Goal: Book appointment/travel/reservation

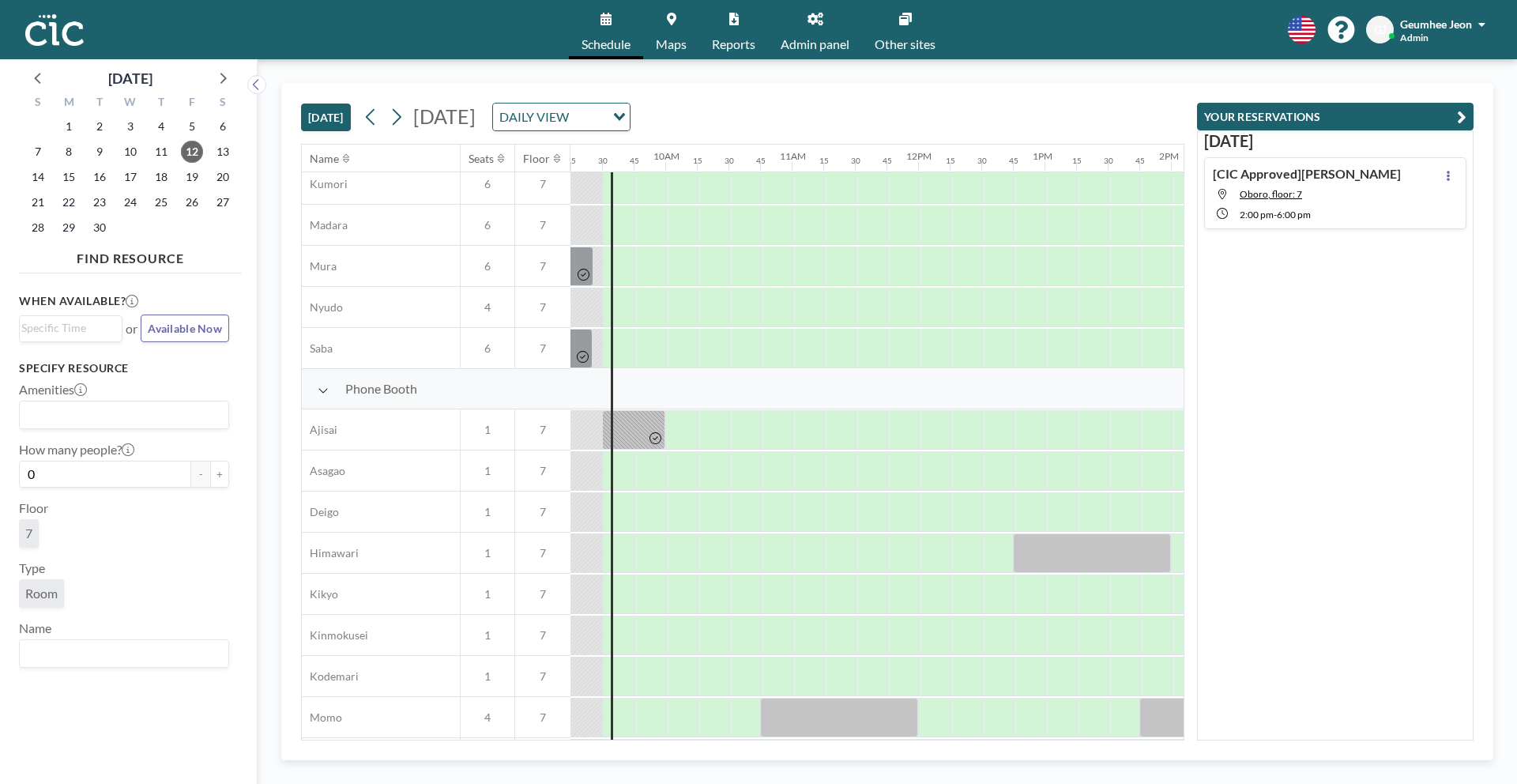
scroll to position [85, 1170]
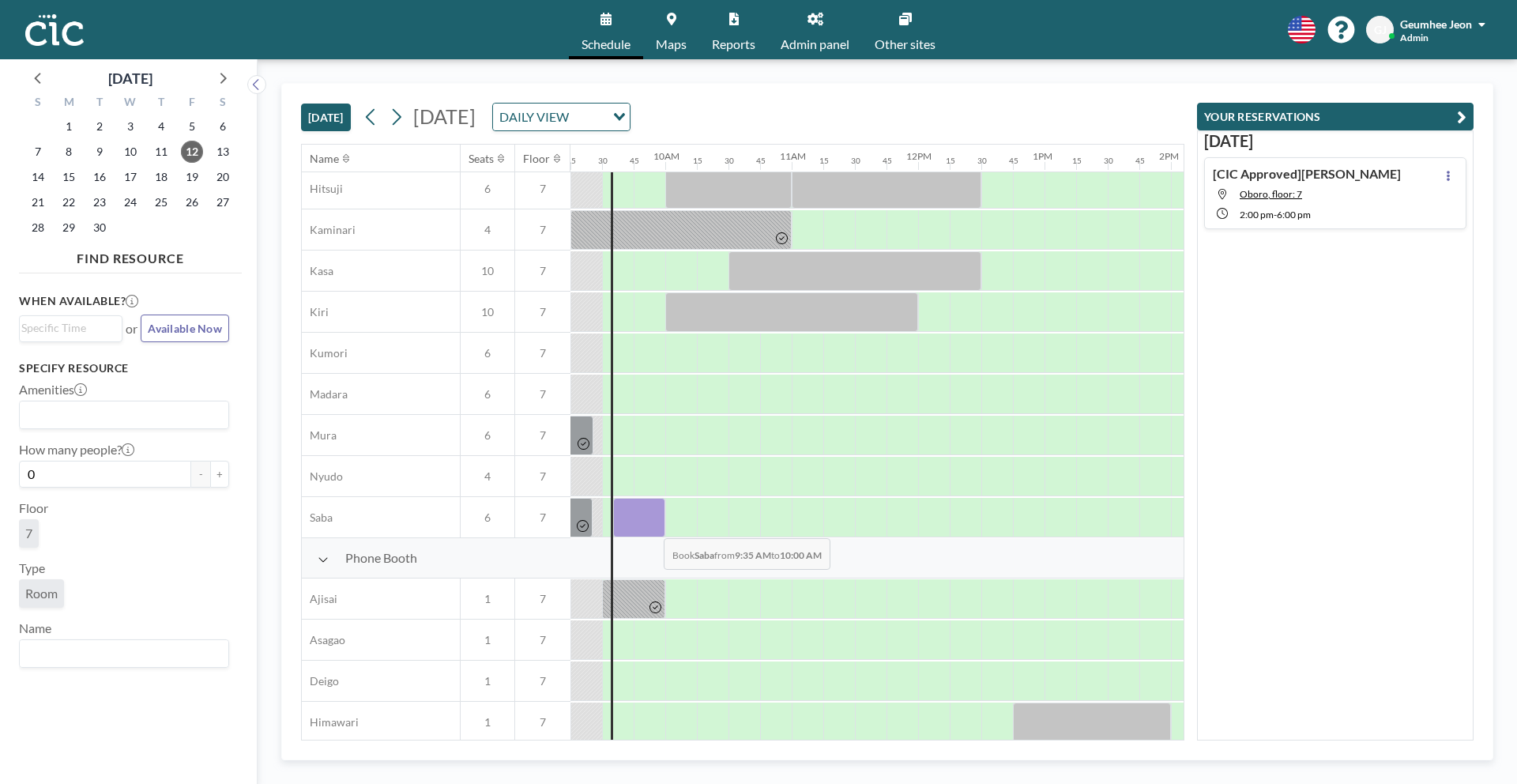
drag, startPoint x: 620, startPoint y: 520, endPoint x: 651, endPoint y: 526, distance: 31.6
click at [651, 526] on div at bounding box center [639, 518] width 52 height 39
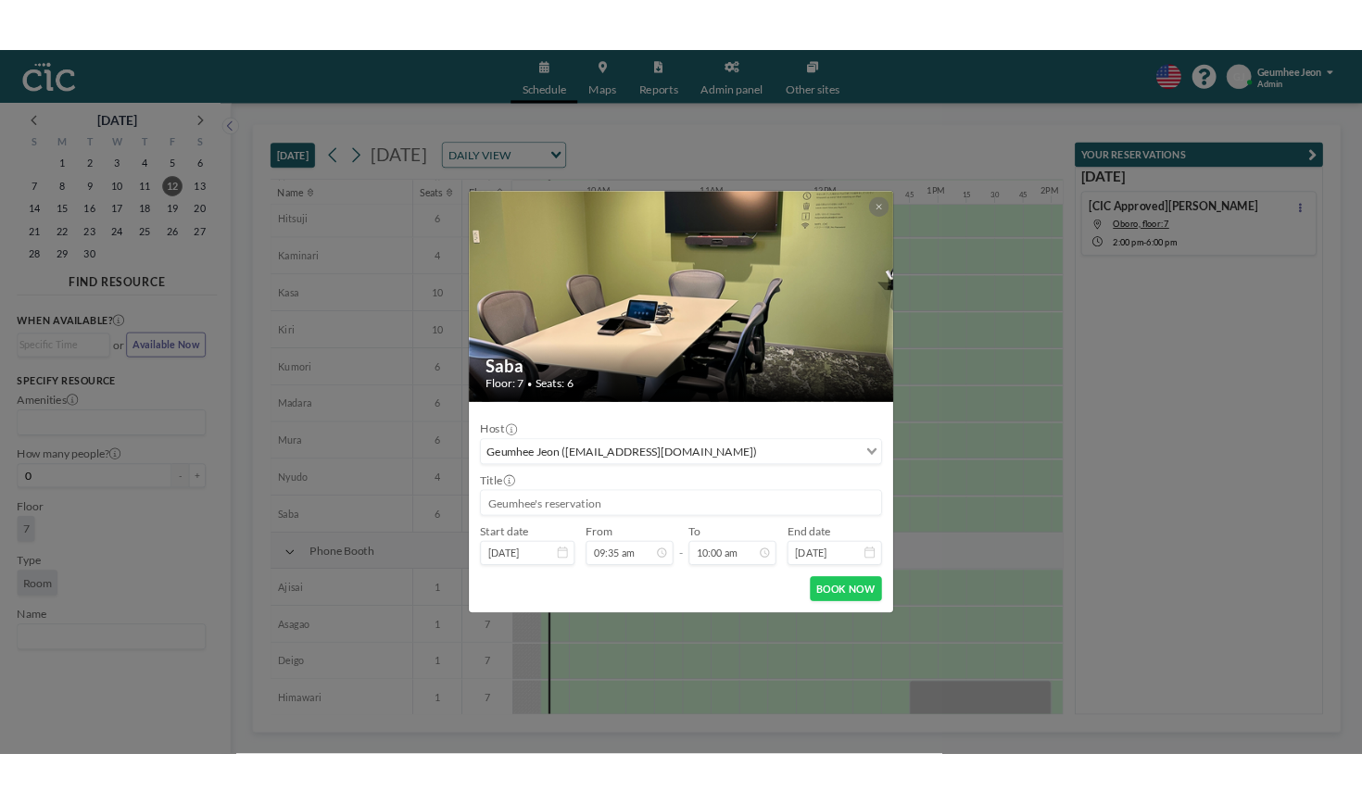
scroll to position [1319, 0]
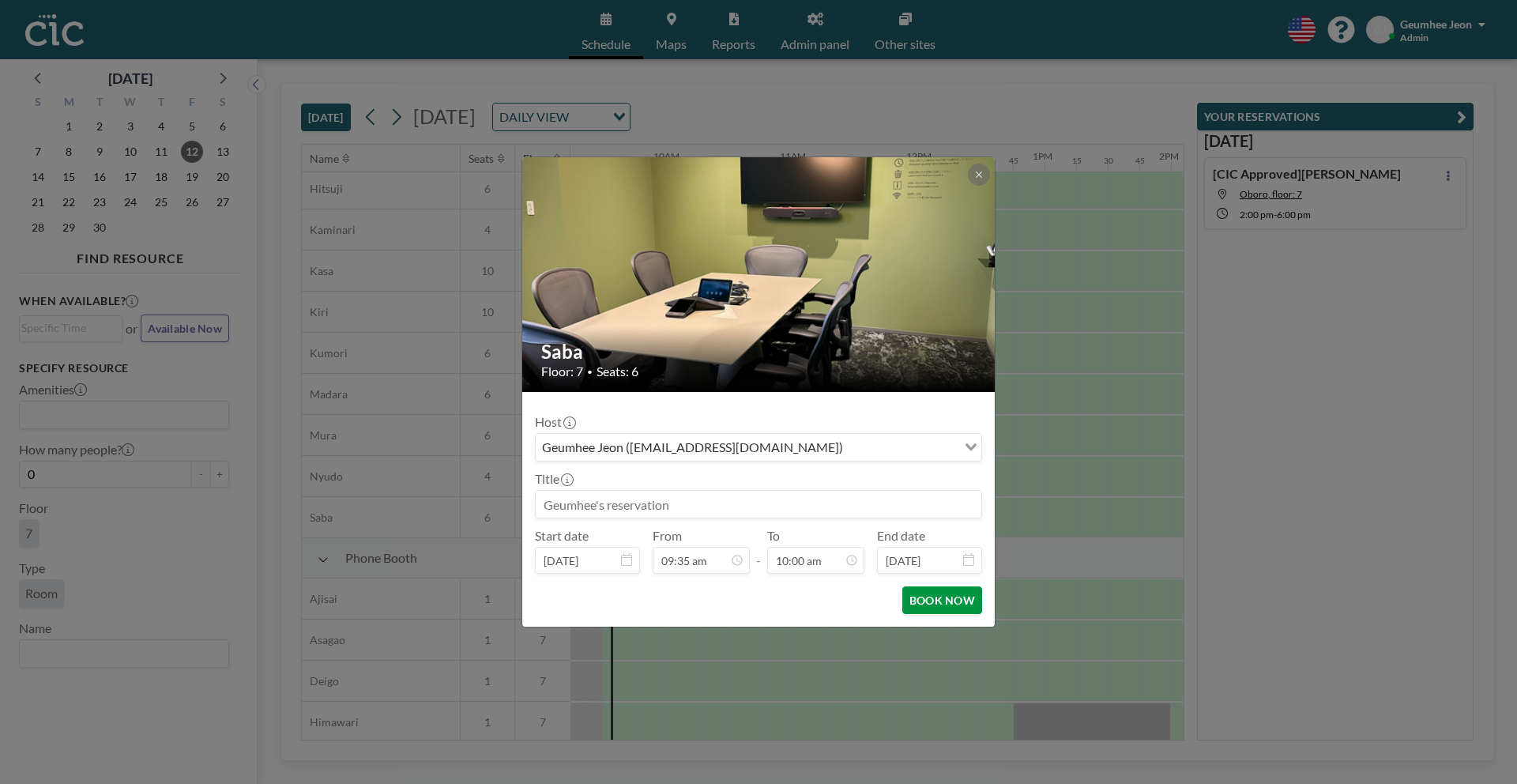
click at [950, 607] on button "BOOK NOW" at bounding box center [943, 600] width 80 height 27
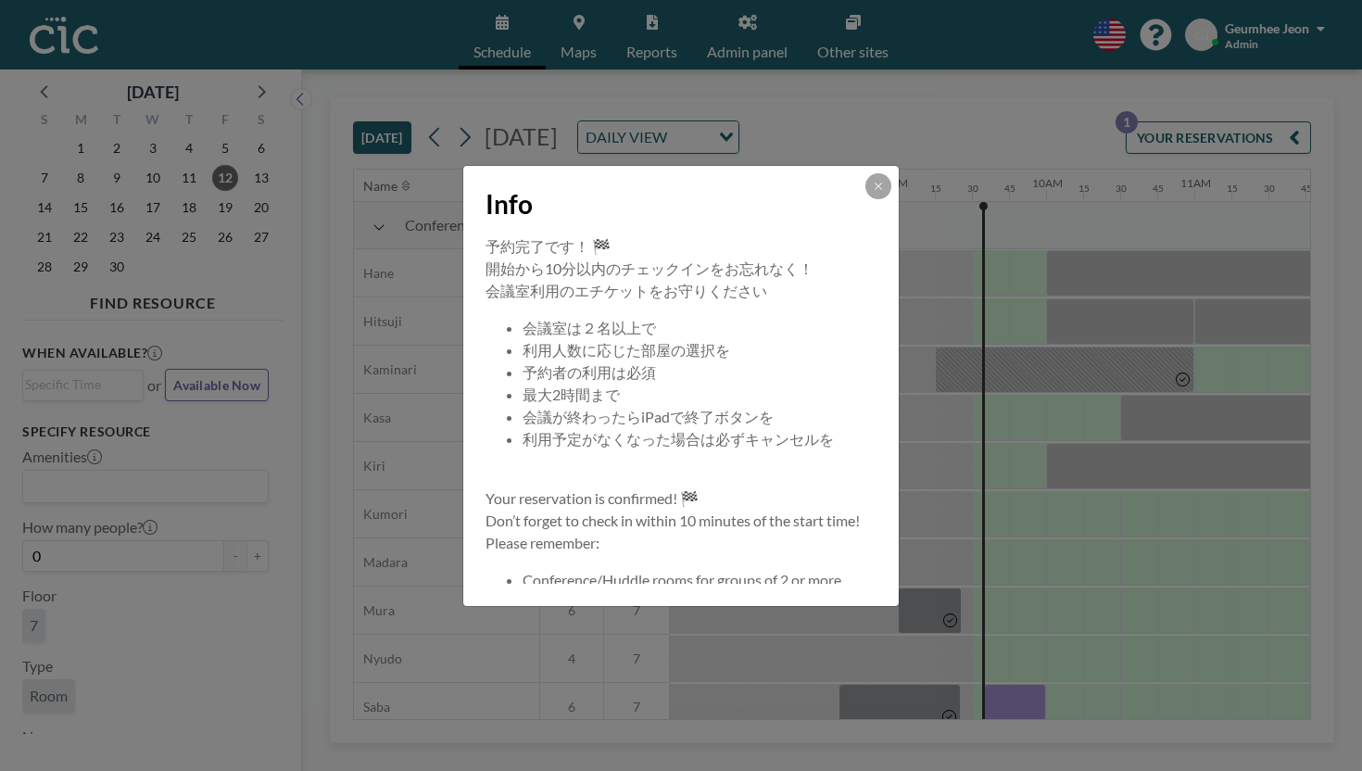
scroll to position [0, 1113]
click at [845, 234] on div "Info" at bounding box center [680, 200] width 435 height 69
click at [865, 199] on button at bounding box center [878, 186] width 26 height 26
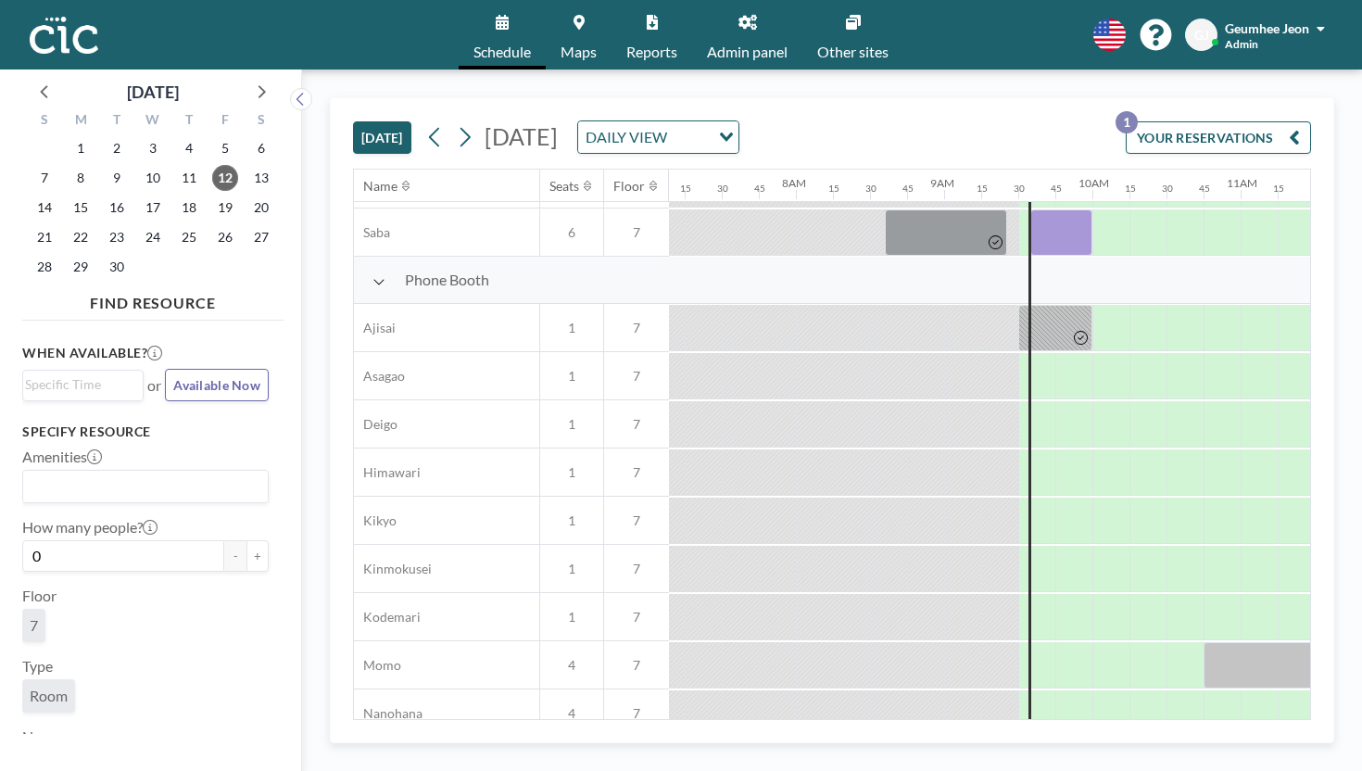
scroll to position [459, 1059]
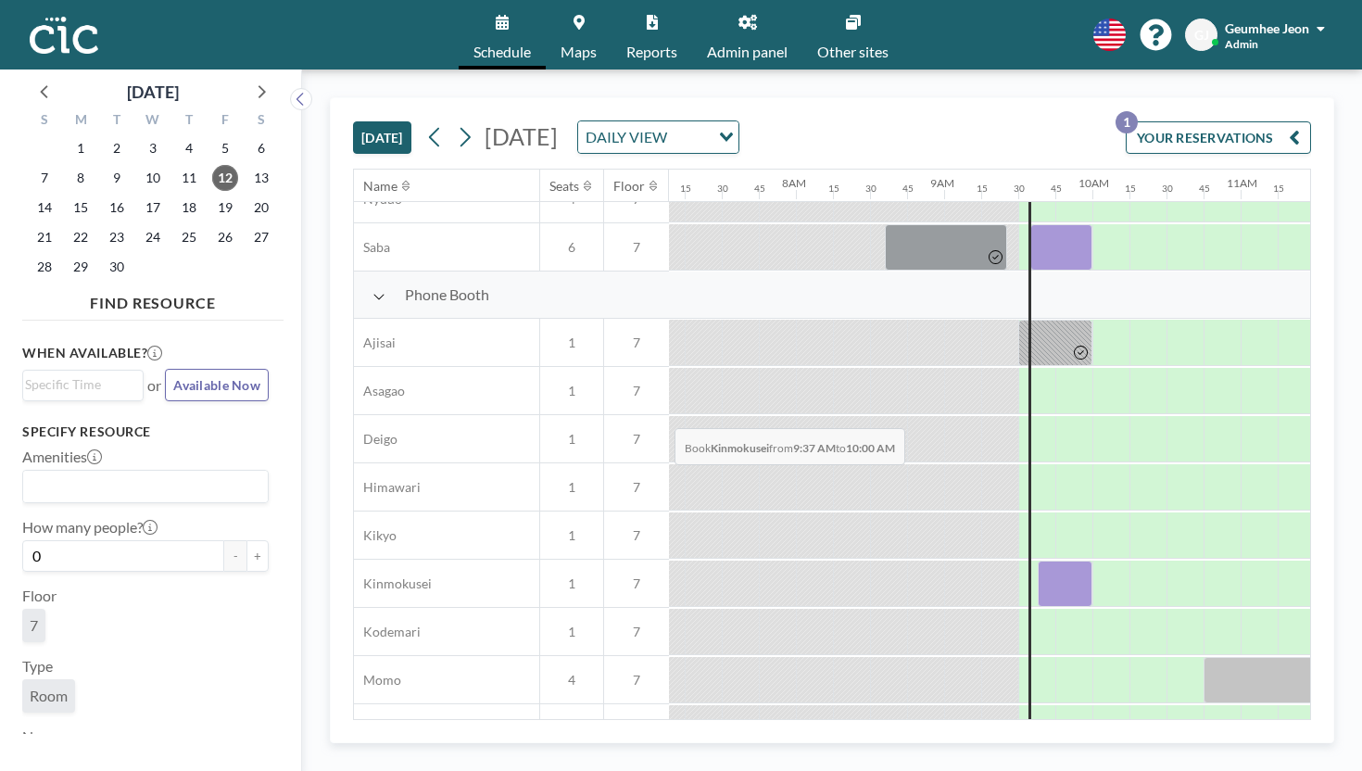
drag, startPoint x: 649, startPoint y: 384, endPoint x: 669, endPoint y: 384, distance: 19.5
click at [1037, 560] on div at bounding box center [1064, 583] width 55 height 46
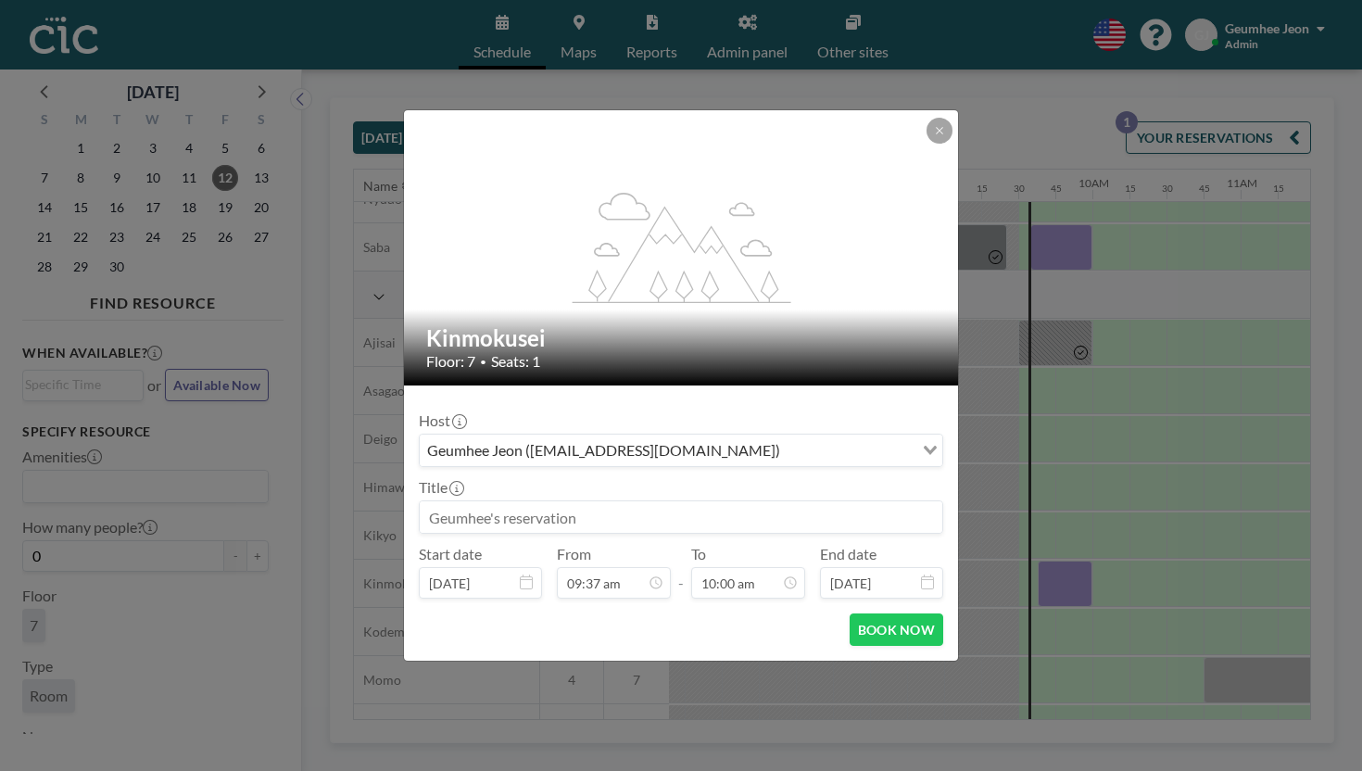
click at [630, 501] on input at bounding box center [681, 516] width 522 height 31
type input "Test"
click at [849, 613] on button "BOOK NOW" at bounding box center [896, 629] width 94 height 32
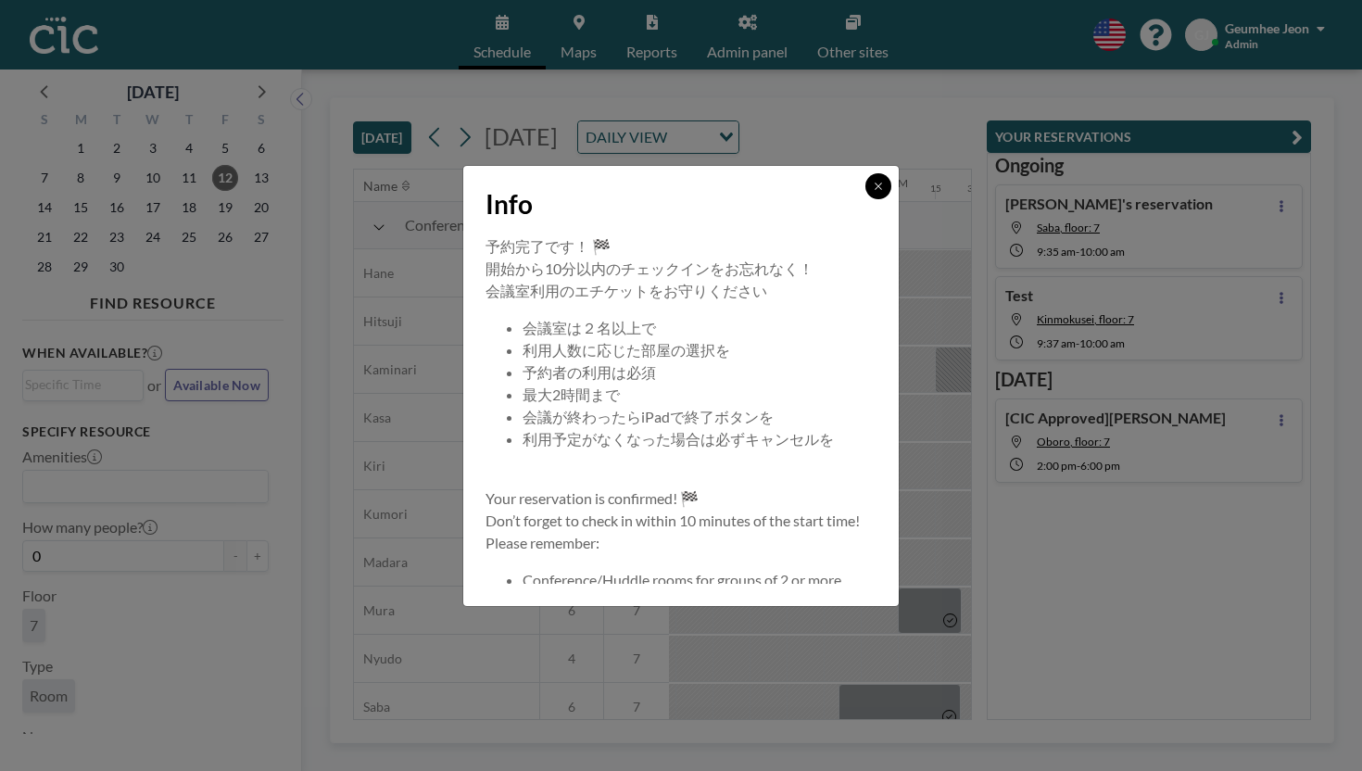
scroll to position [0, 1113]
click at [865, 199] on button at bounding box center [878, 186] width 26 height 26
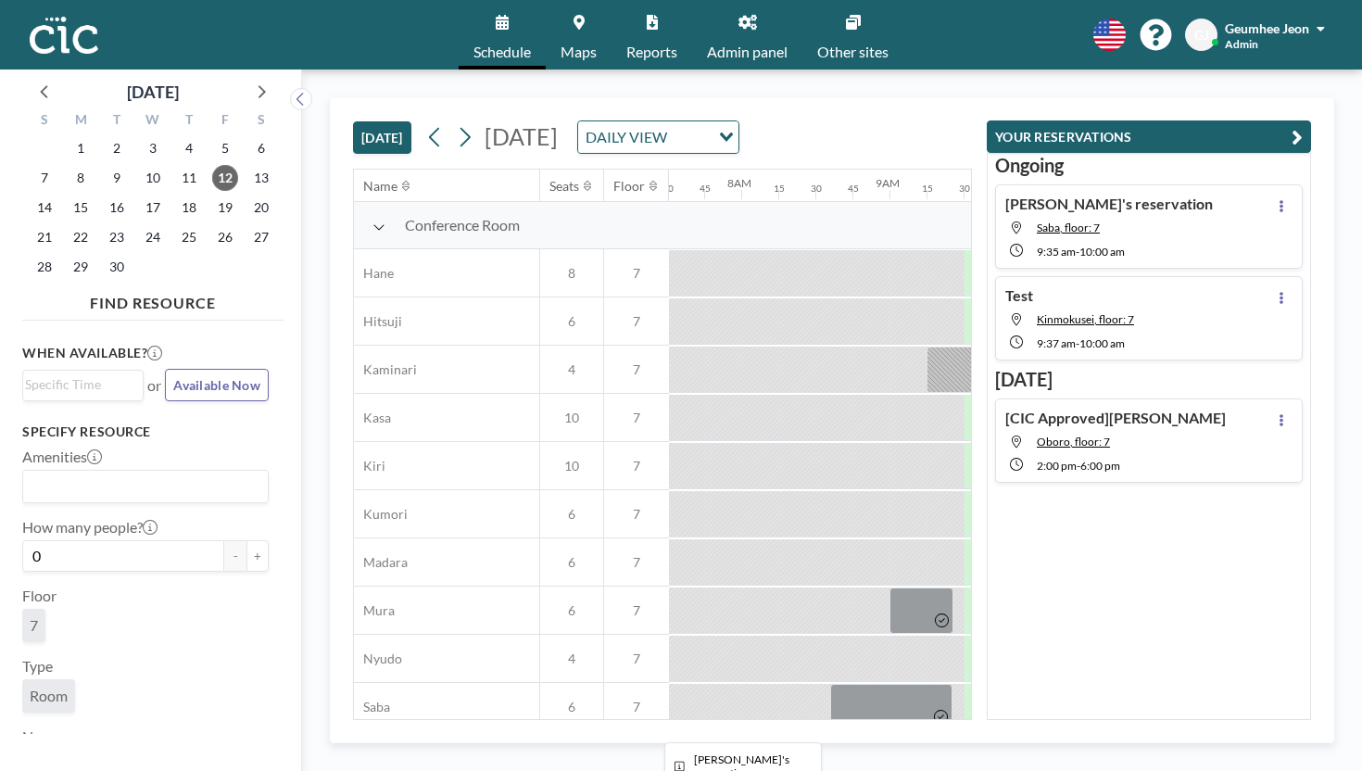
click at [975, 684] on div at bounding box center [1006, 707] width 62 height 46
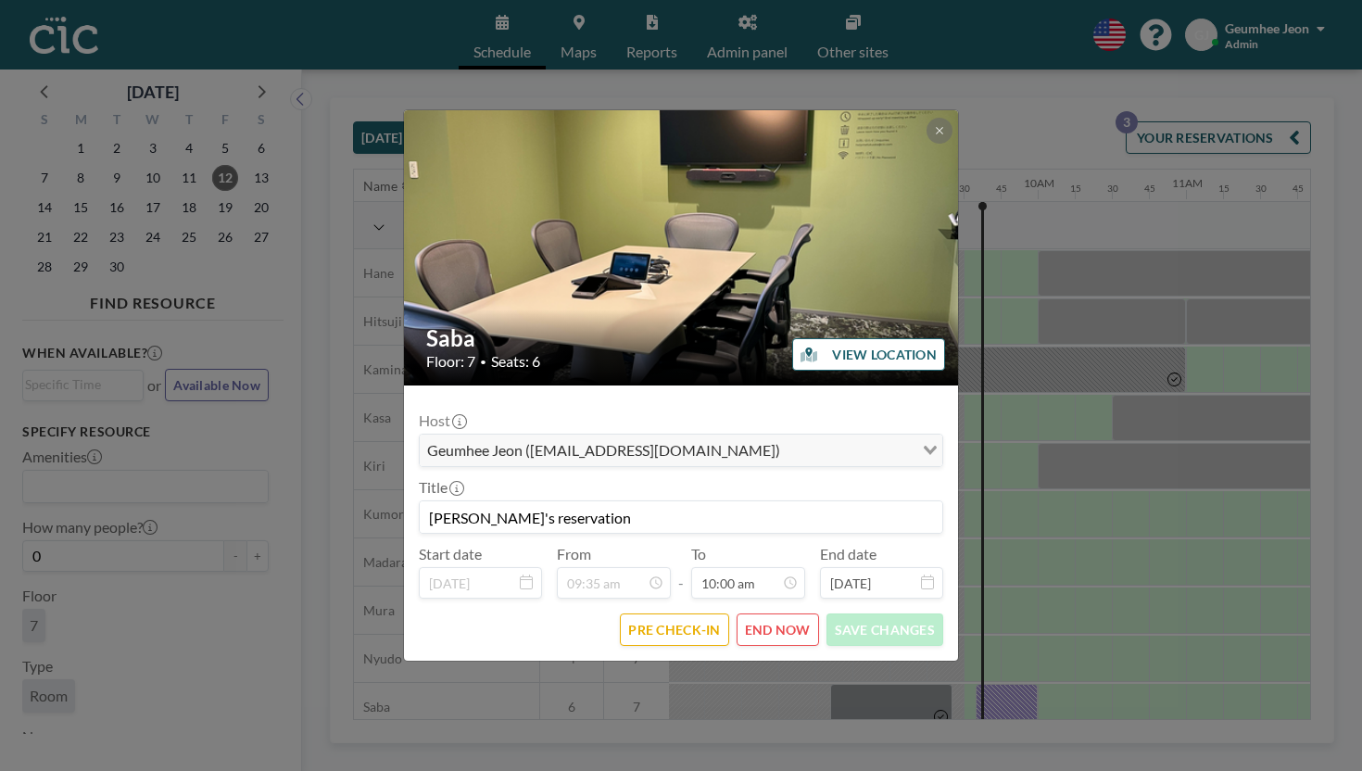
click at [736, 613] on button "END NOW" at bounding box center [777, 629] width 82 height 32
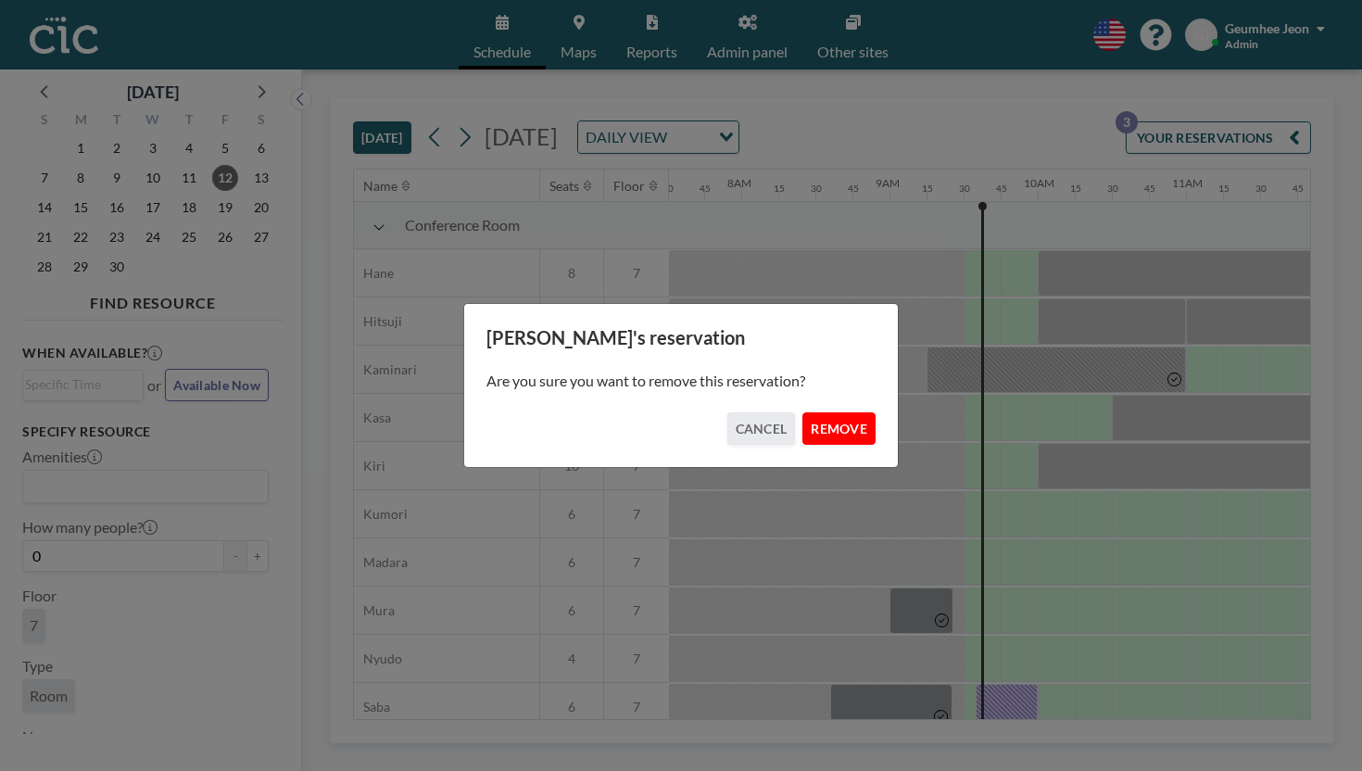
click at [812, 417] on button "REMOVE" at bounding box center [838, 428] width 73 height 32
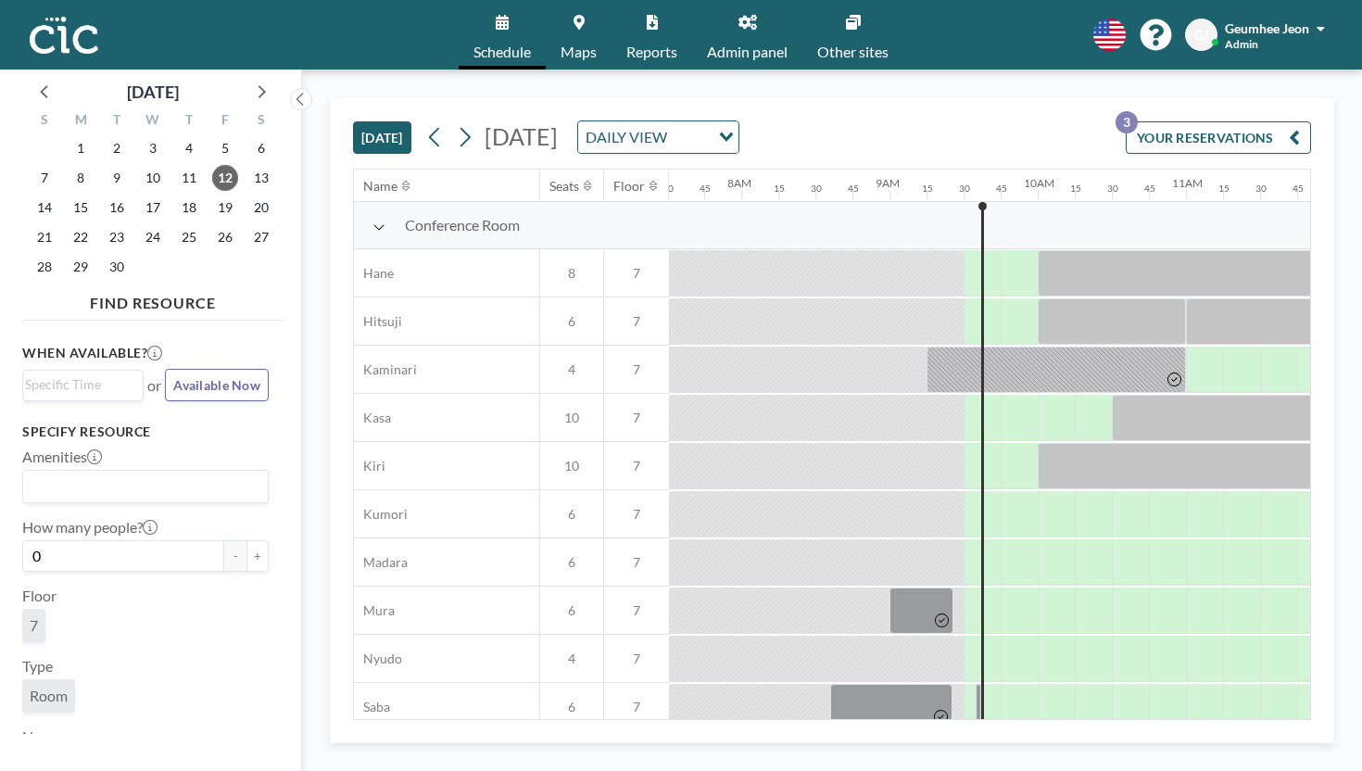
click at [707, 45] on span "Admin panel" at bounding box center [747, 51] width 81 height 15
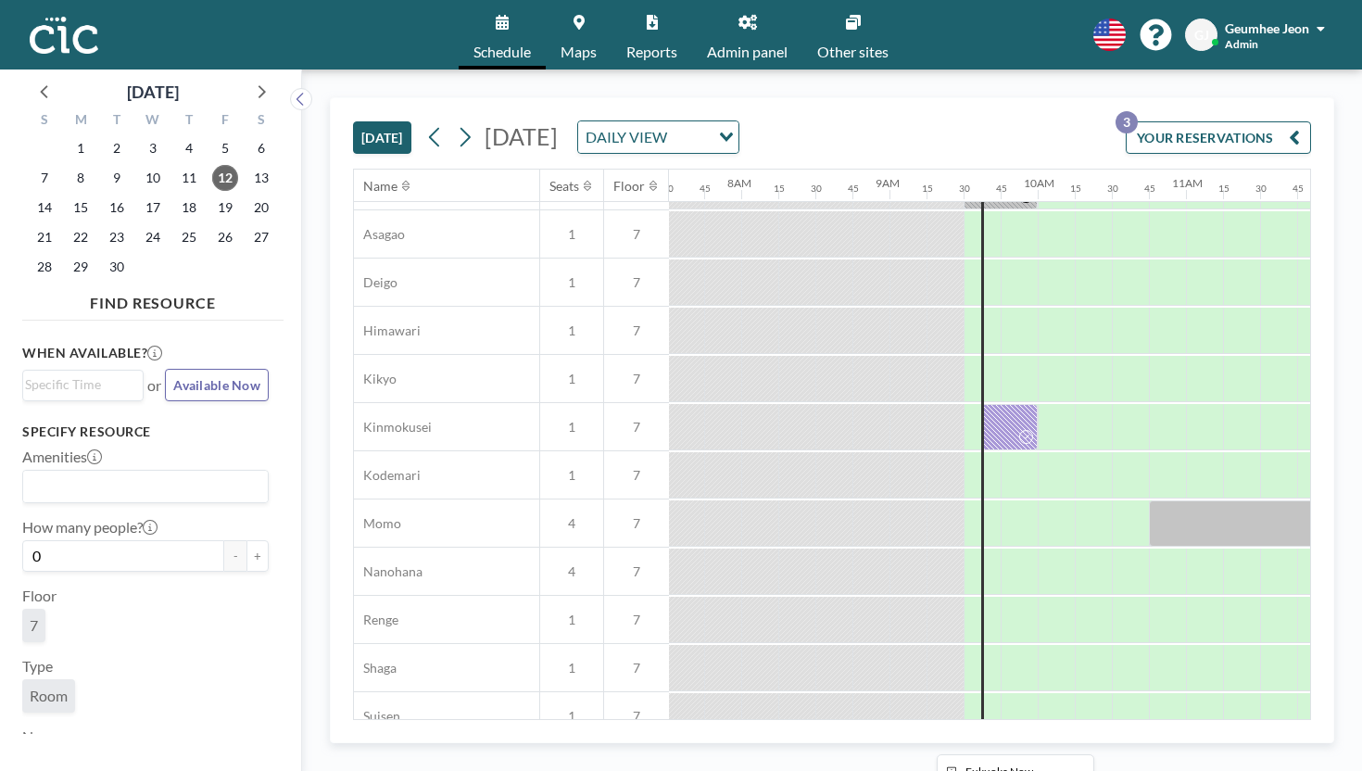
scroll to position [496, 1113]
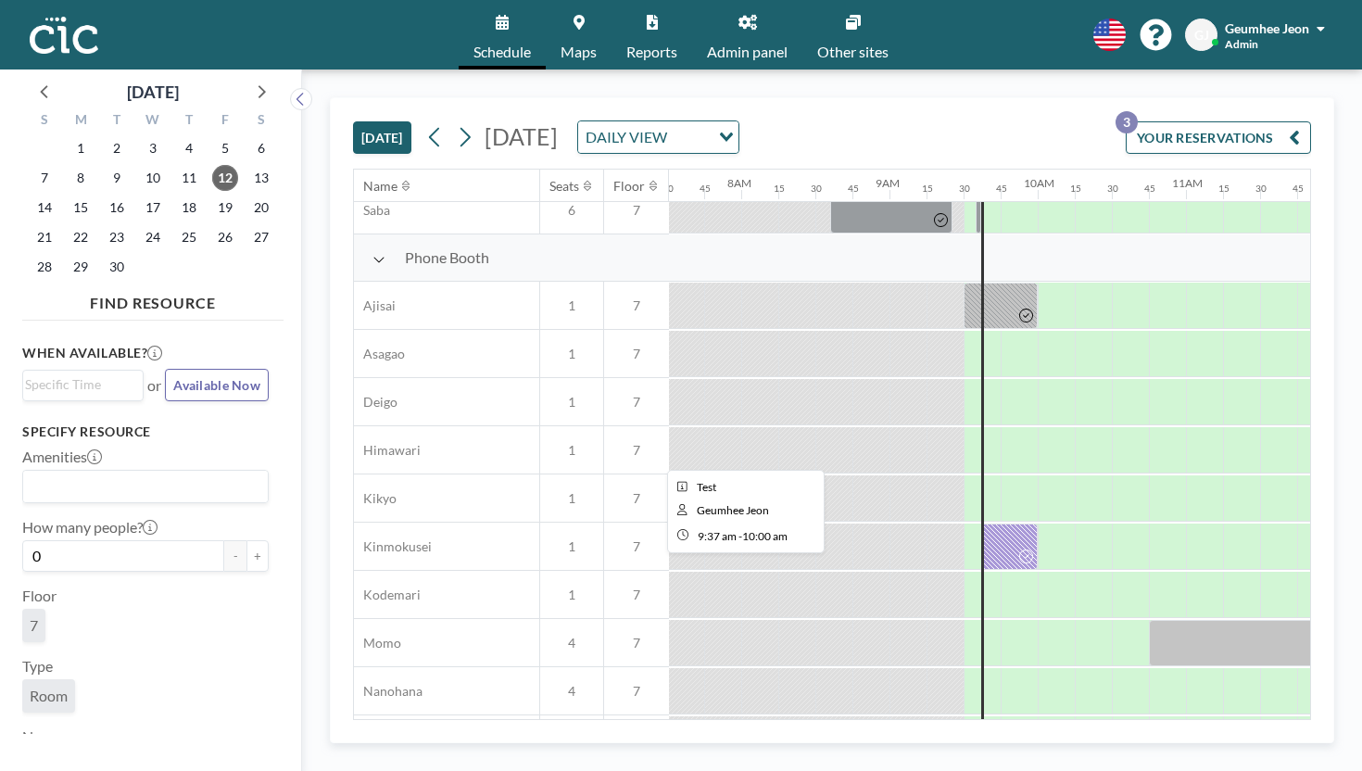
click at [981, 523] on div at bounding box center [1009, 546] width 57 height 46
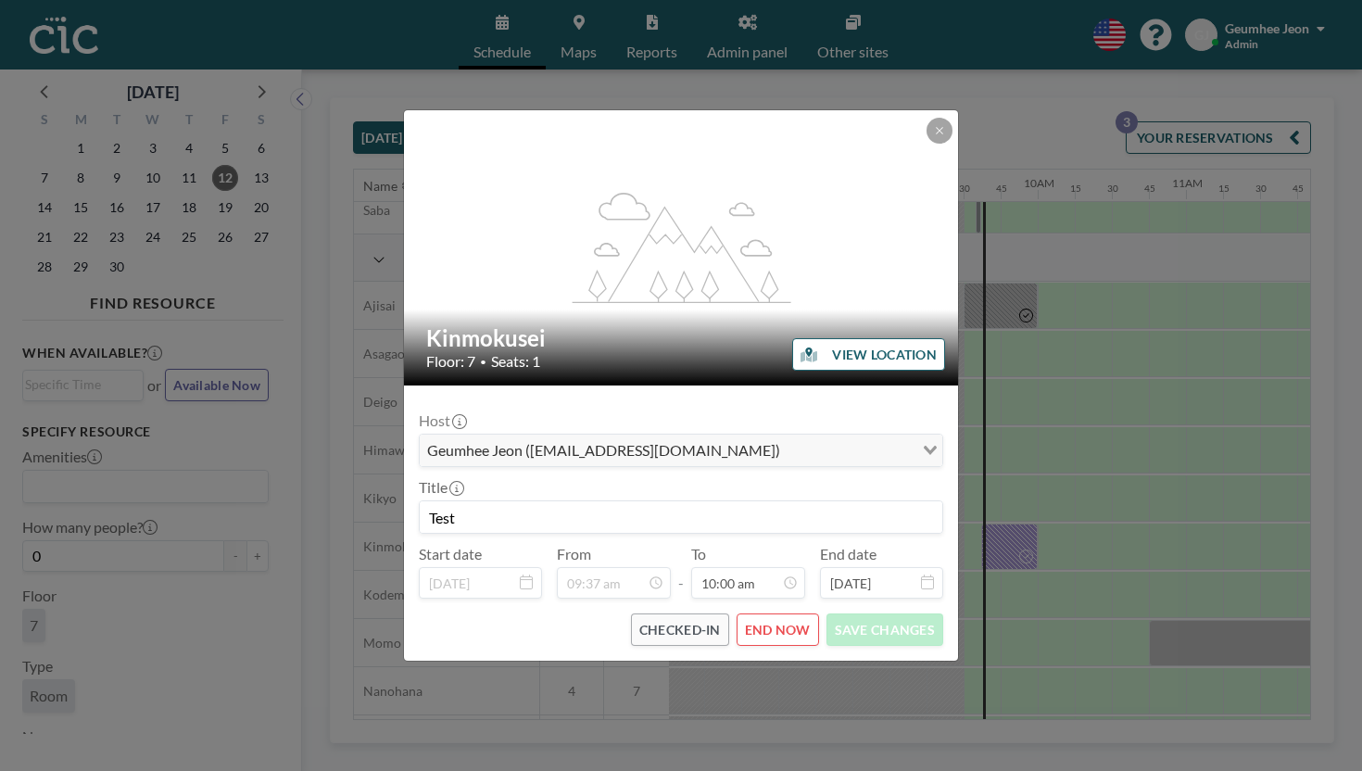
click at [776, 613] on button "END NOW" at bounding box center [777, 629] width 82 height 32
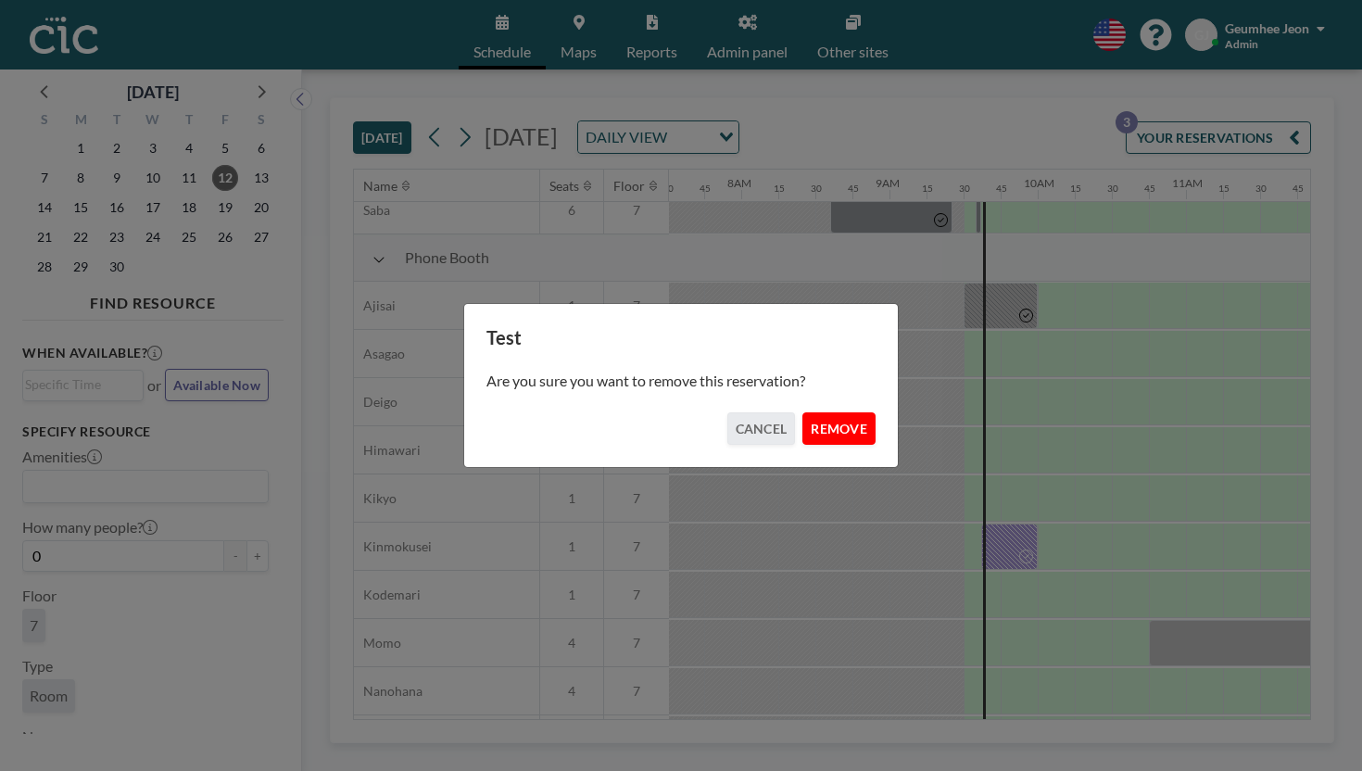
click at [829, 420] on button "REMOVE" at bounding box center [838, 428] width 73 height 32
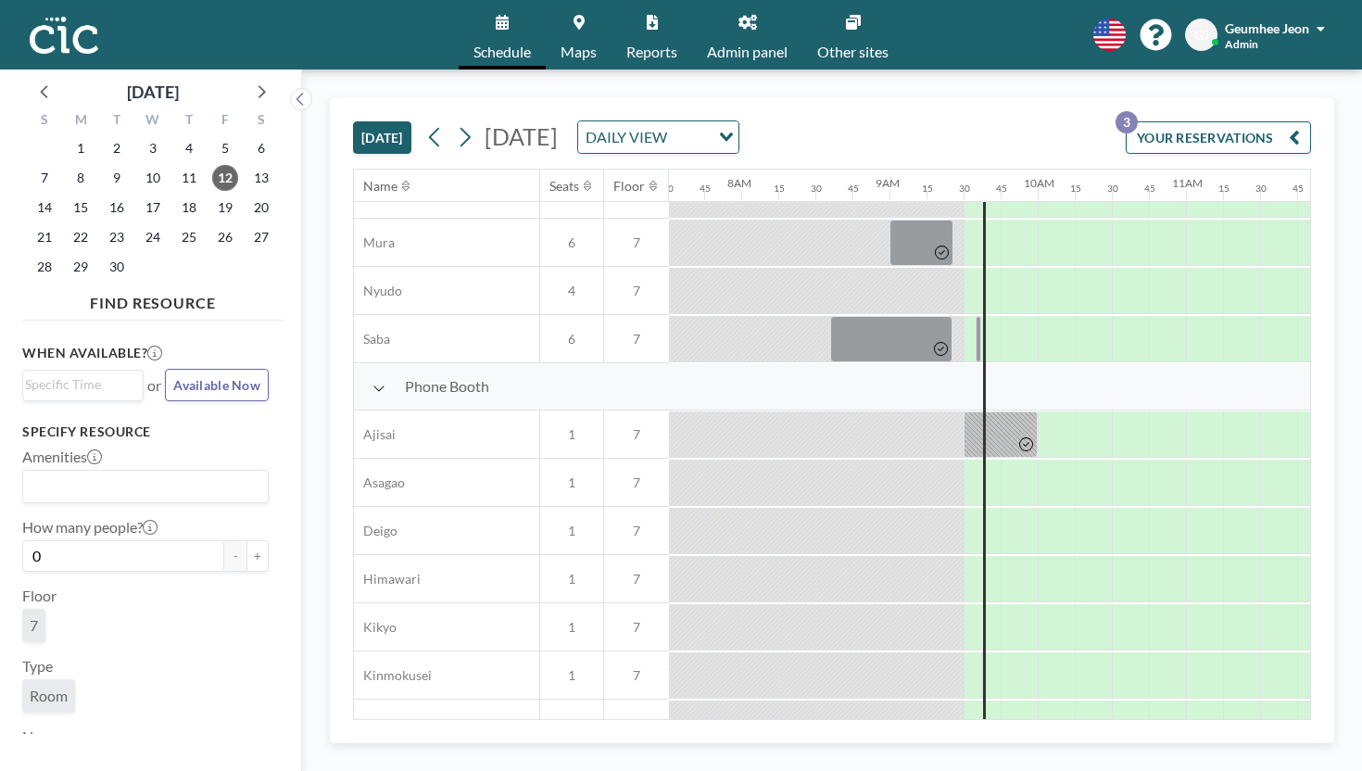
scroll to position [364, 1113]
drag, startPoint x: 591, startPoint y: 220, endPoint x: 668, endPoint y: 218, distance: 76.9
click at [668, 223] on div "Conference Room Hane 8 7 Hitsuji 6 7 Kaminari 4 7 Kasa 10 7 Kiri 10 7 Kumori 6 …" at bounding box center [1176, 703] width 3872 height 1731
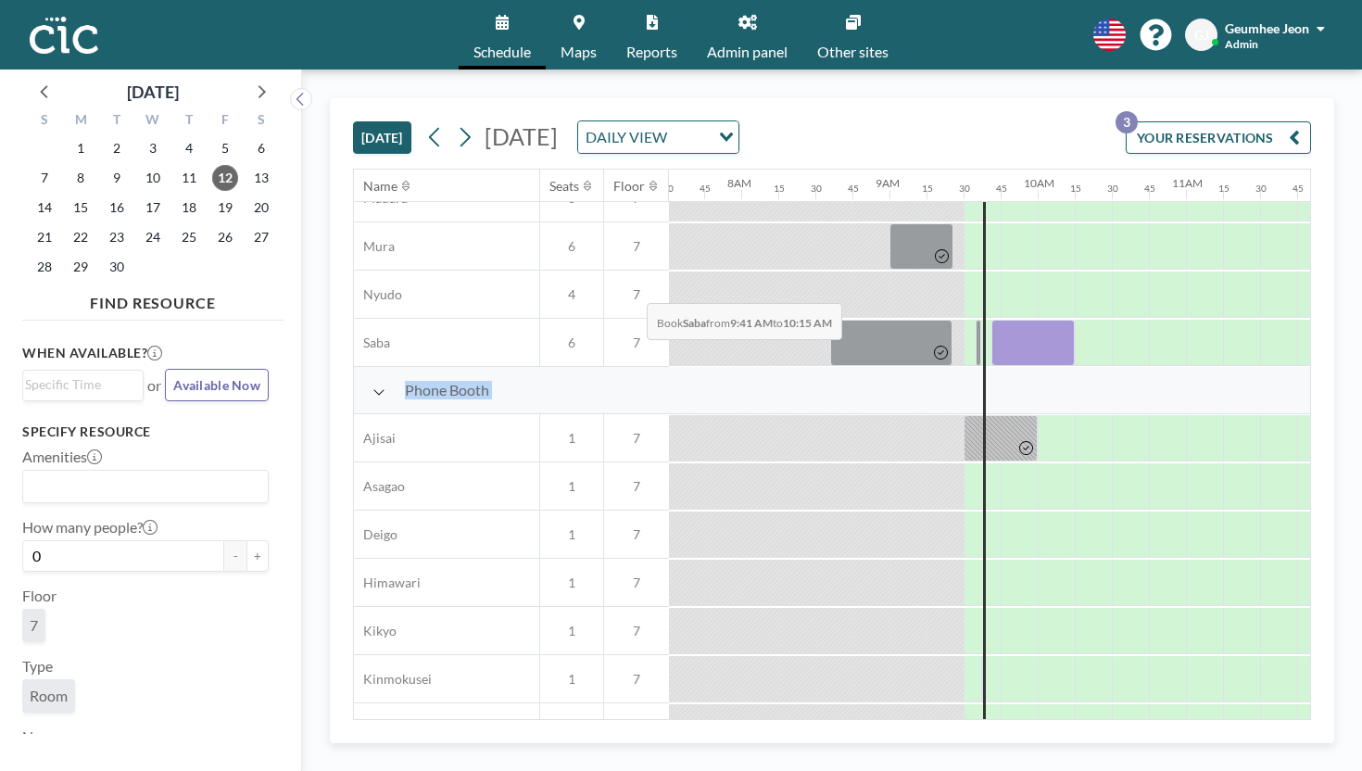
click at [641, 367] on div "Phone Booth" at bounding box center [1176, 390] width 3872 height 47
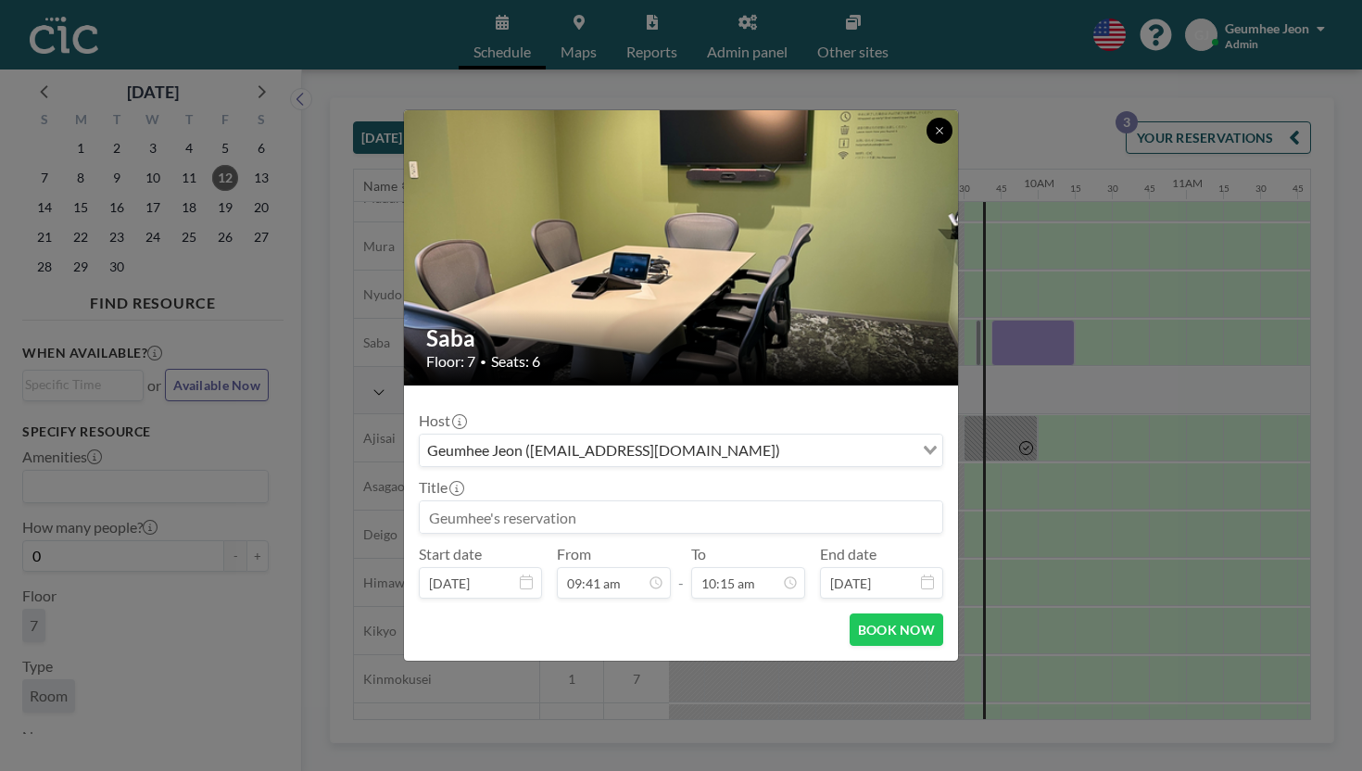
click at [934, 136] on icon at bounding box center [939, 130] width 11 height 11
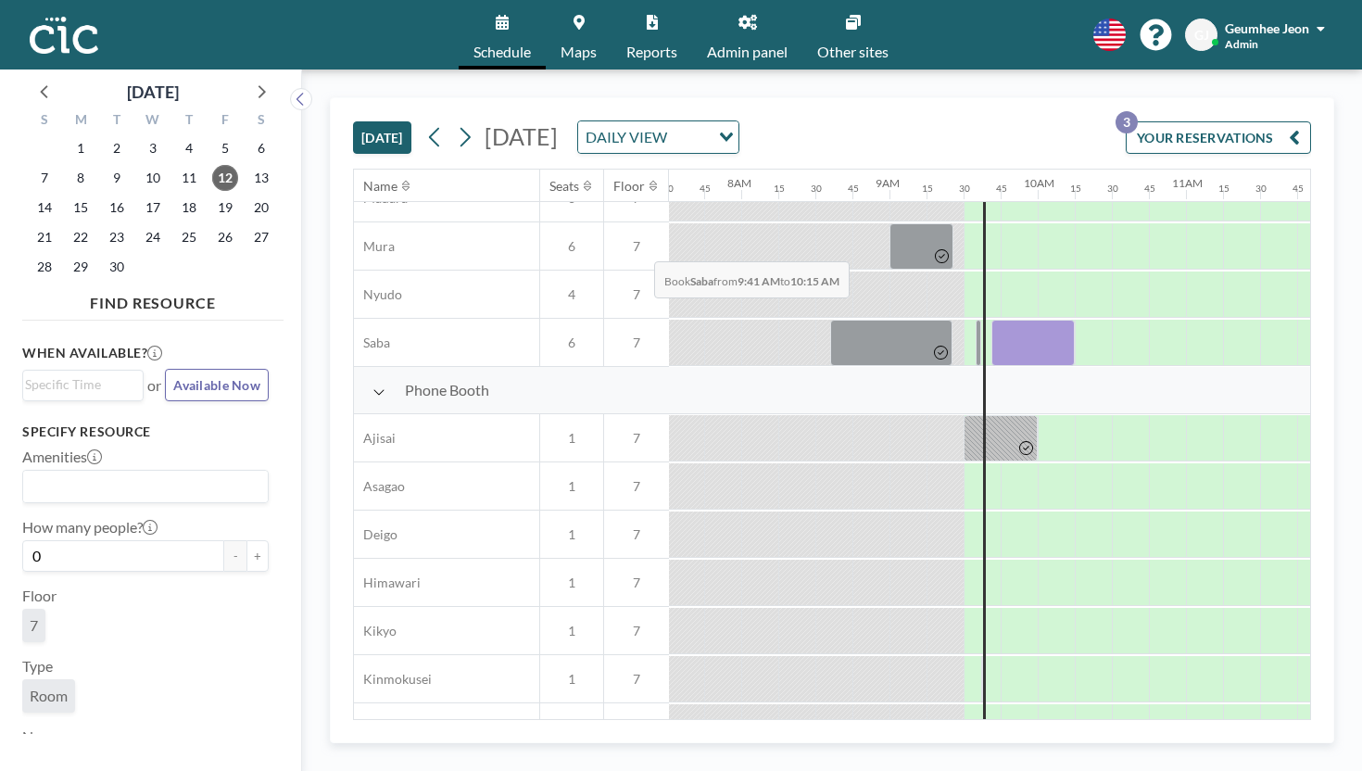
drag, startPoint x: 600, startPoint y: 216, endPoint x: 648, endPoint y: 218, distance: 48.2
click at [991, 320] on div at bounding box center [1032, 343] width 83 height 46
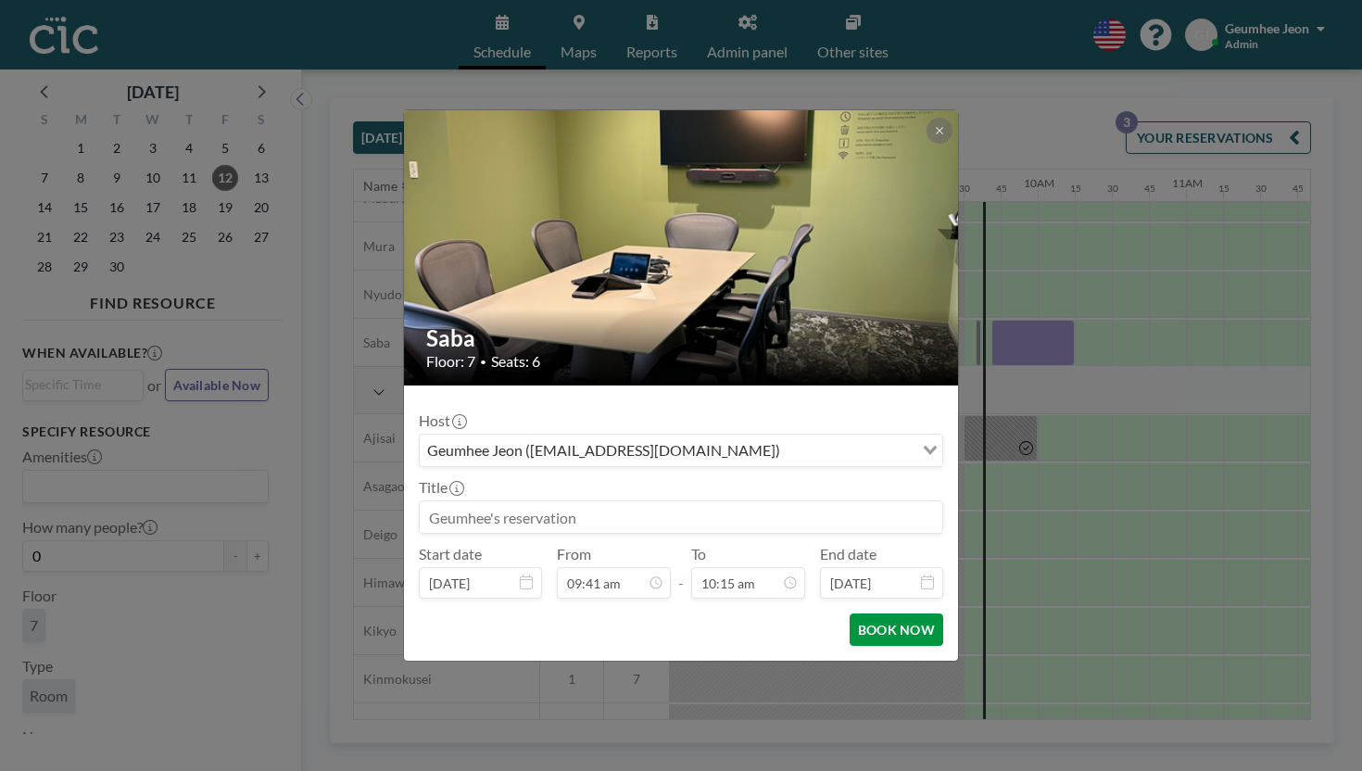
click at [851, 613] on button "BOOK NOW" at bounding box center [896, 629] width 94 height 32
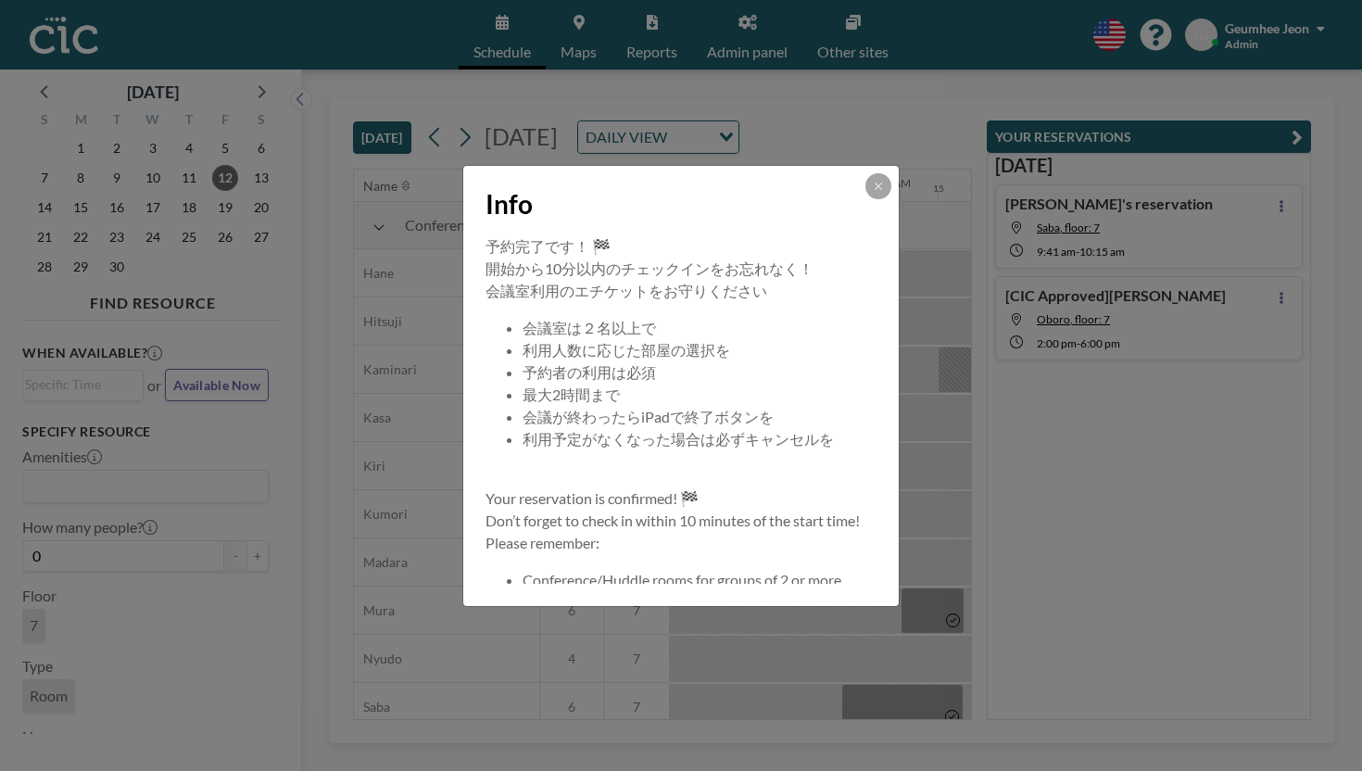
scroll to position [0, 1113]
click at [865, 199] on button at bounding box center [878, 186] width 26 height 26
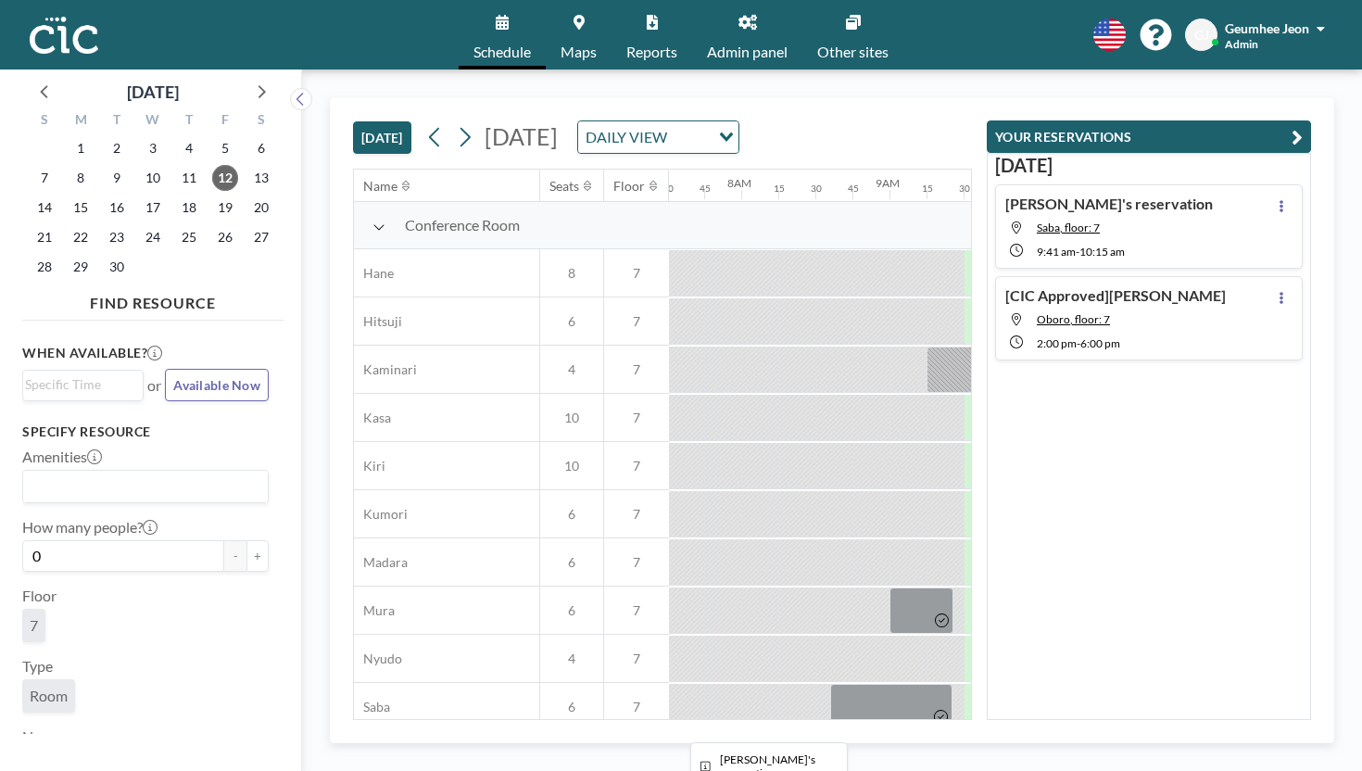
click at [990, 684] on div at bounding box center [1032, 707] width 84 height 46
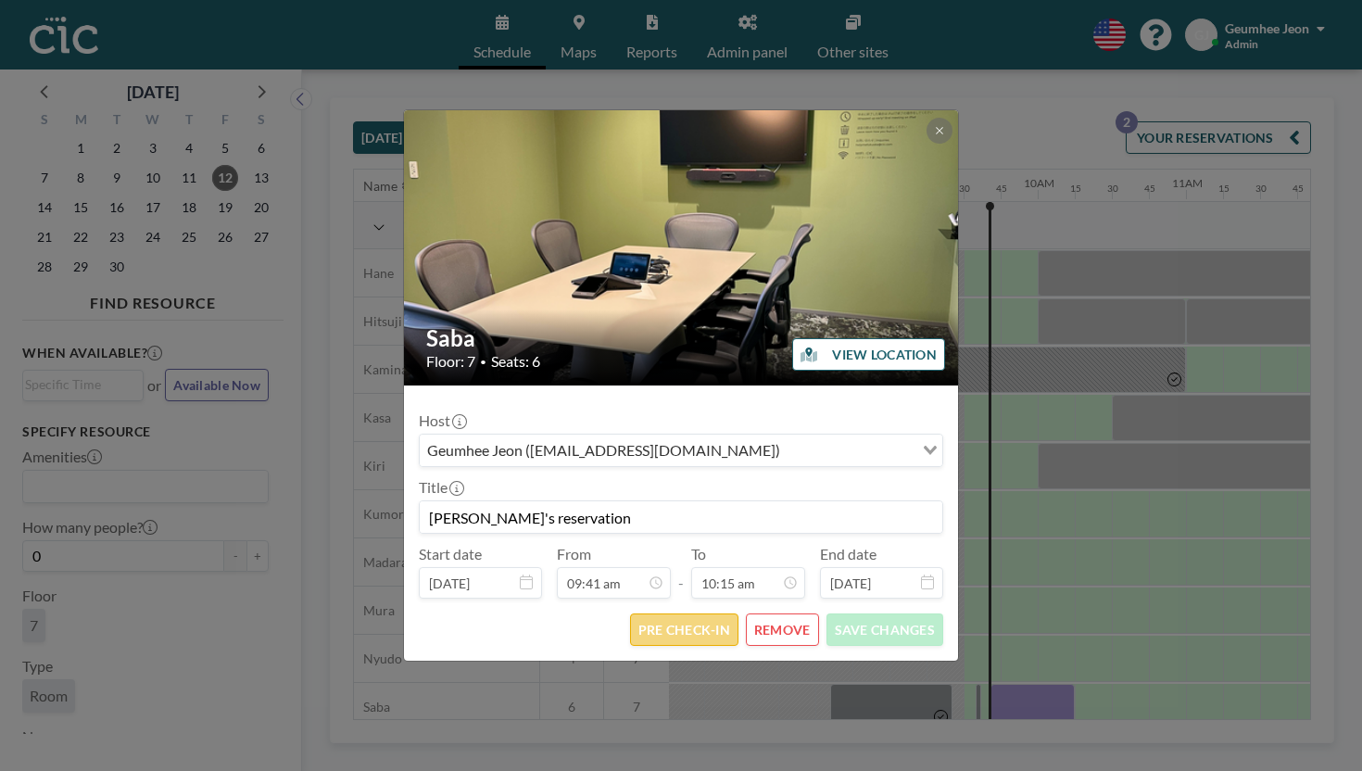
click at [711, 613] on button "PRE CHECK-IN" at bounding box center [684, 629] width 108 height 32
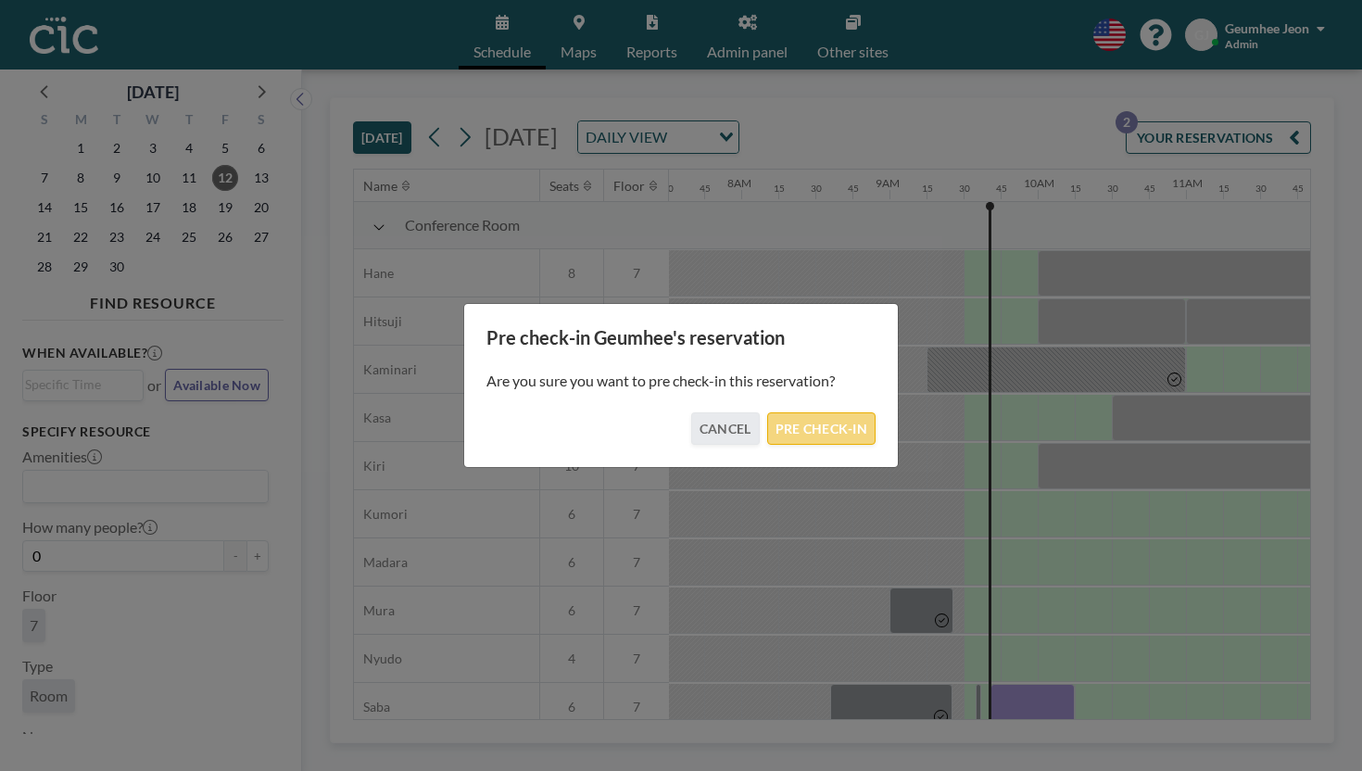
click at [805, 426] on button "PRE CHECK-IN" at bounding box center [821, 428] width 108 height 32
